Goal: Task Accomplishment & Management: Manage account settings

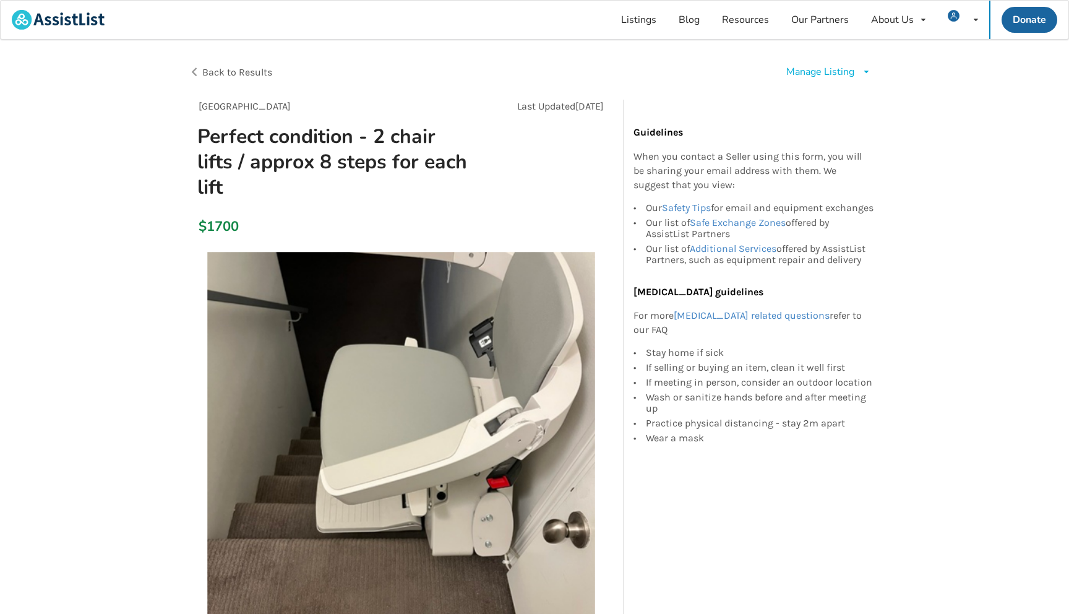
click at [864, 69] on icon at bounding box center [866, 71] width 9 height 7
click at [851, 93] on span "Edit listing" at bounding box center [840, 100] width 48 height 14
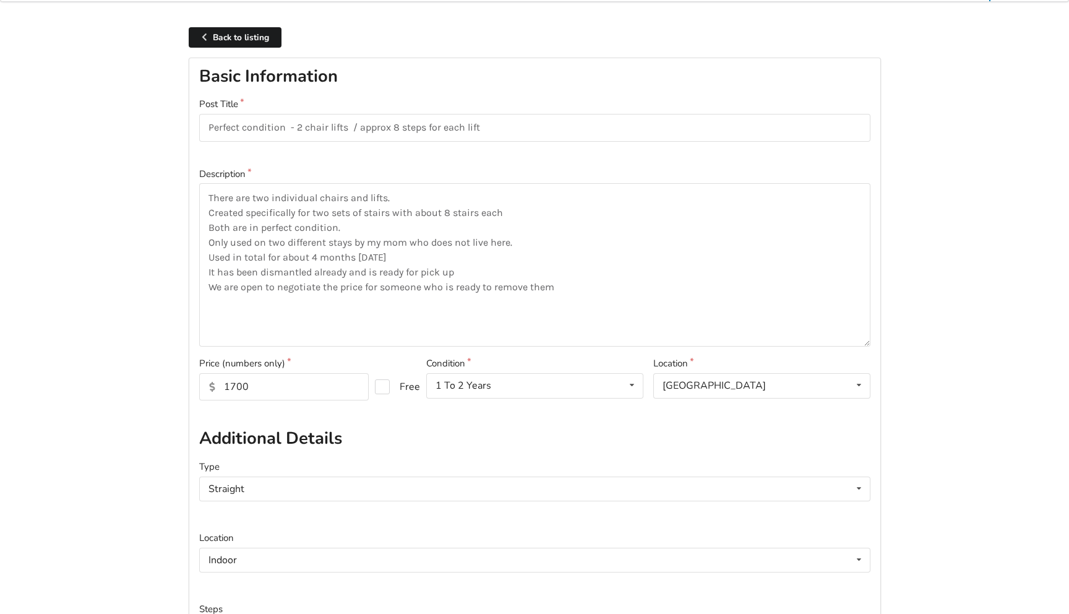
scroll to position [51, 0]
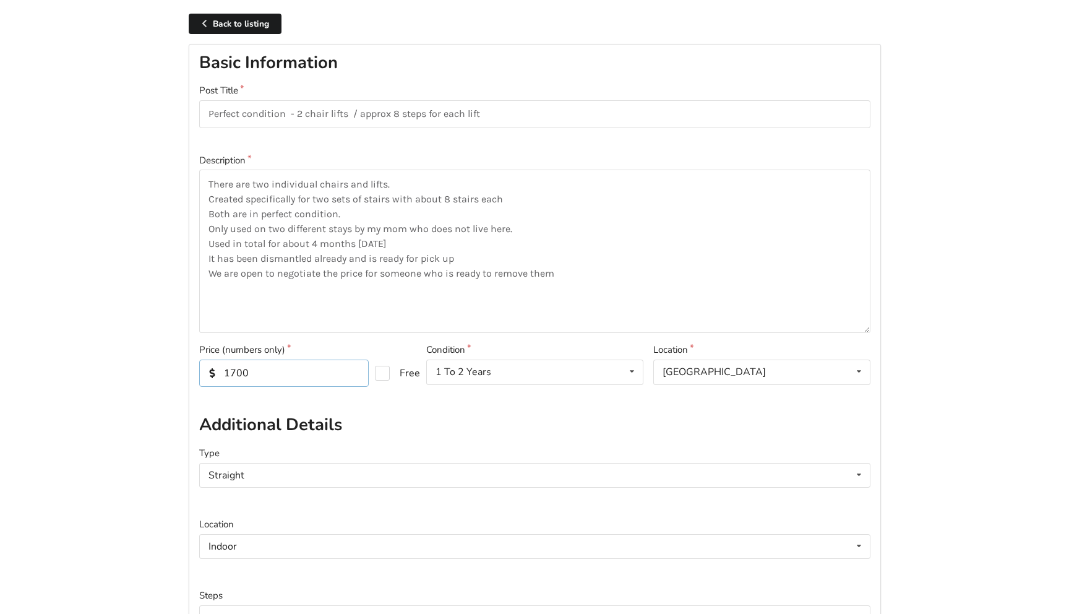
click at [263, 371] on input "1700" at bounding box center [283, 372] width 169 height 27
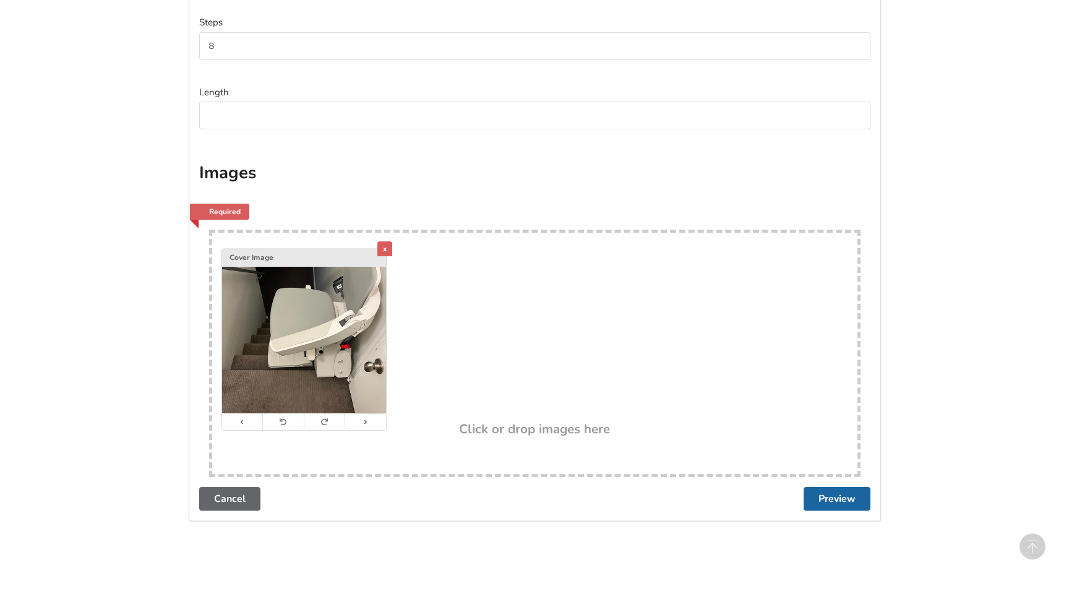
scroll to position [668, 0]
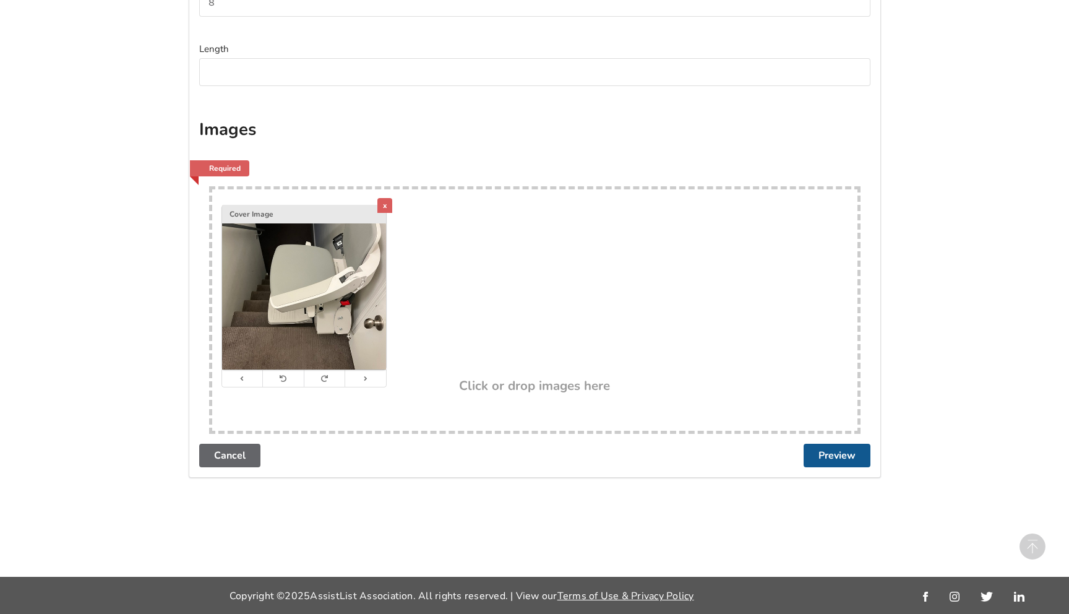
type input "1000"
click at [852, 452] on button "Preview" at bounding box center [836, 455] width 67 height 24
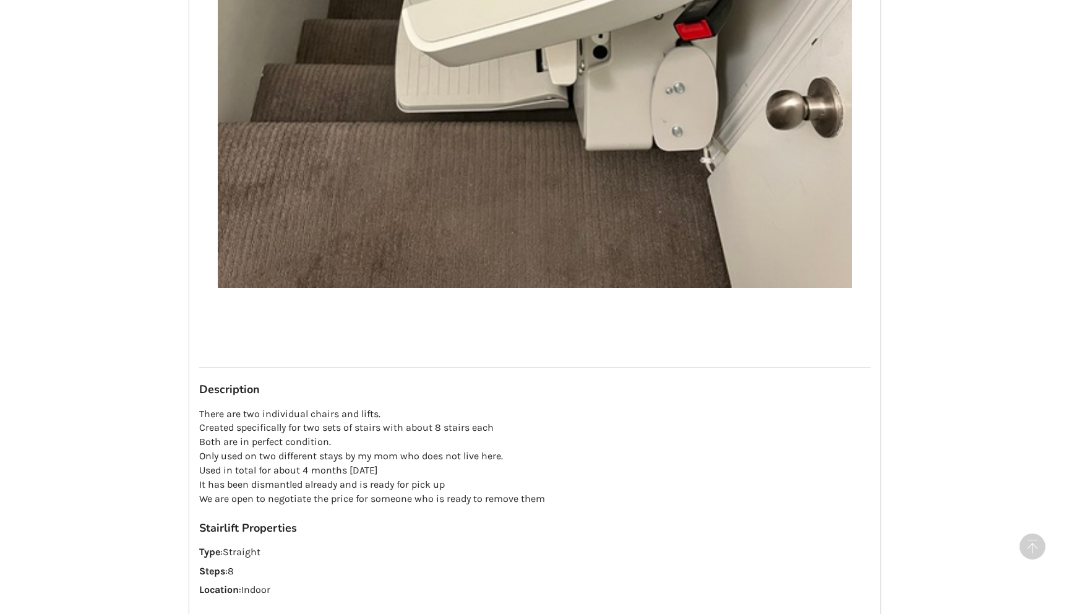
scroll to position [860, 0]
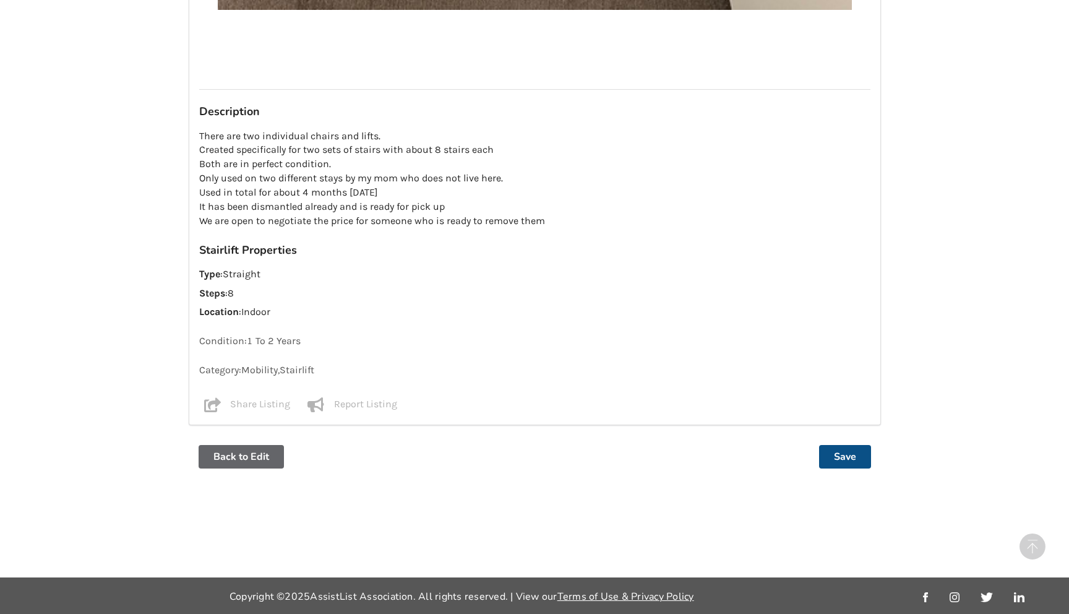
click at [841, 452] on button "Save" at bounding box center [845, 457] width 52 height 24
